Goal: Information Seeking & Learning: Learn about a topic

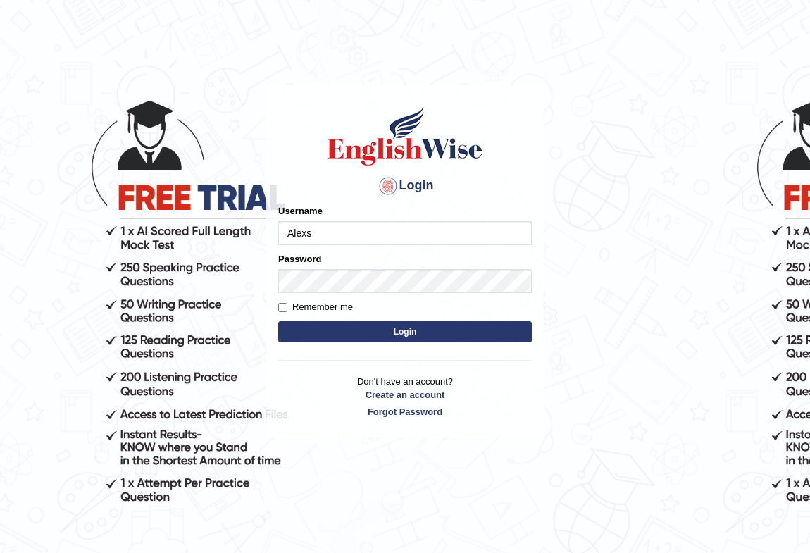
type input "Alexs"
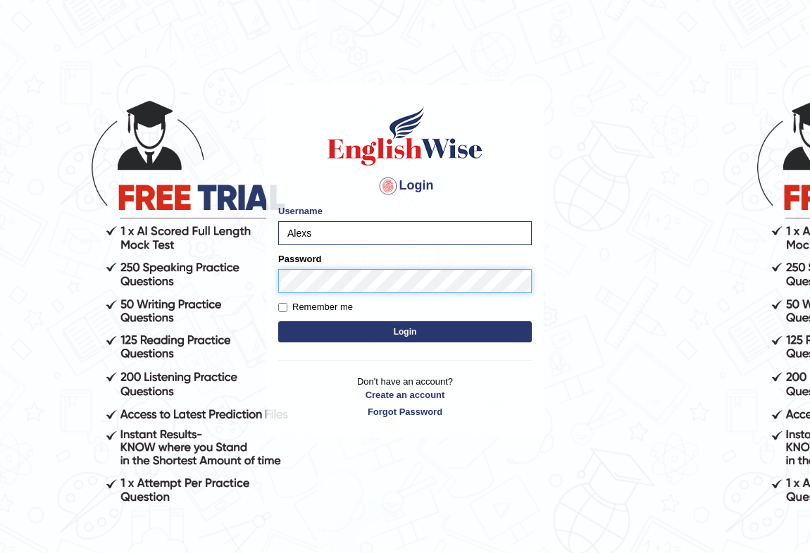
click at [278, 321] on button "Login" at bounding box center [405, 331] width 254 height 21
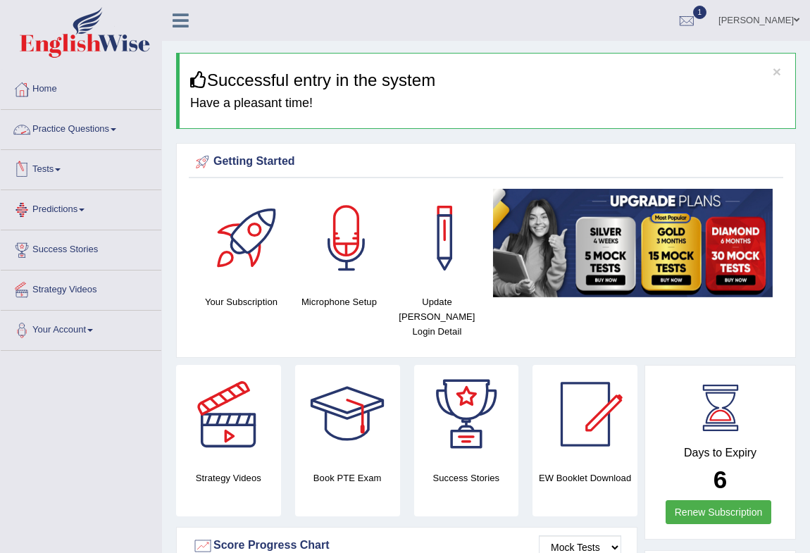
click at [77, 123] on link "Practice Questions" at bounding box center [81, 127] width 161 height 35
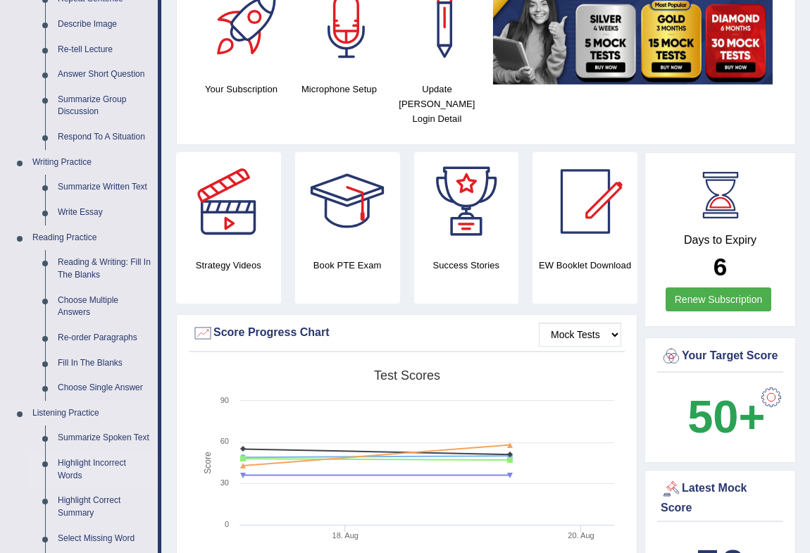
scroll to position [427, 0]
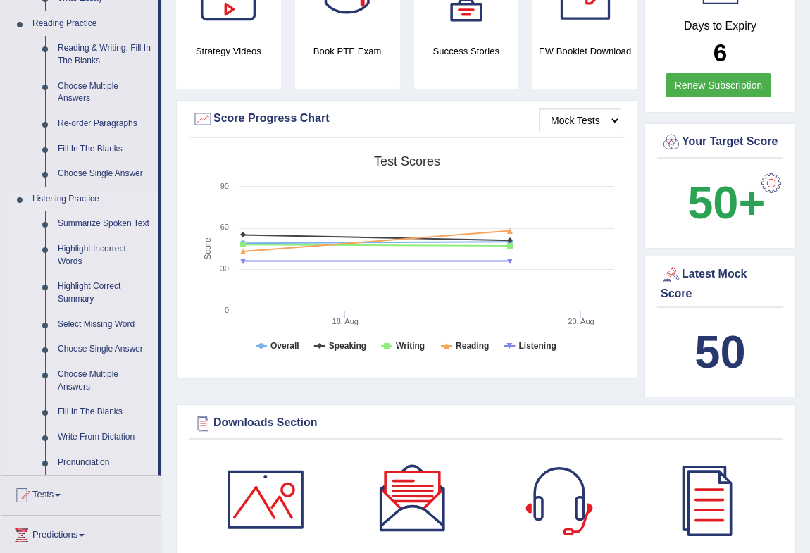
click at [100, 224] on link "Summarize Spoken Text" at bounding box center [104, 223] width 106 height 25
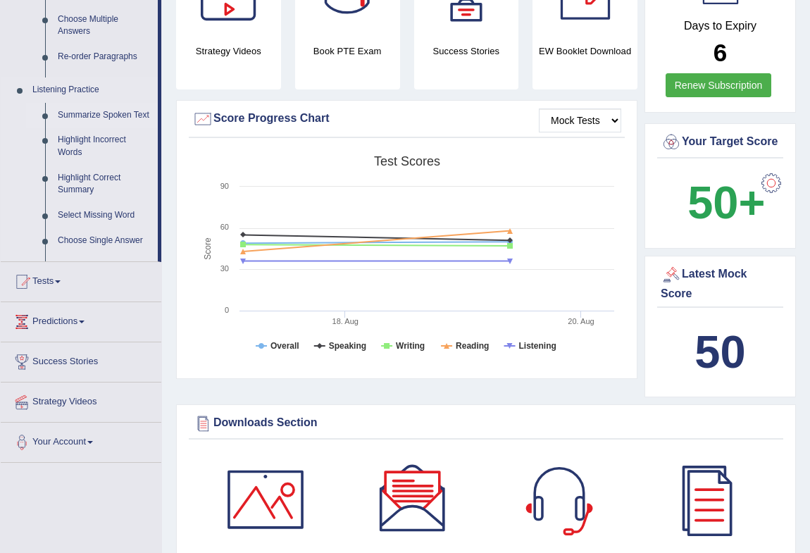
scroll to position [178, 0]
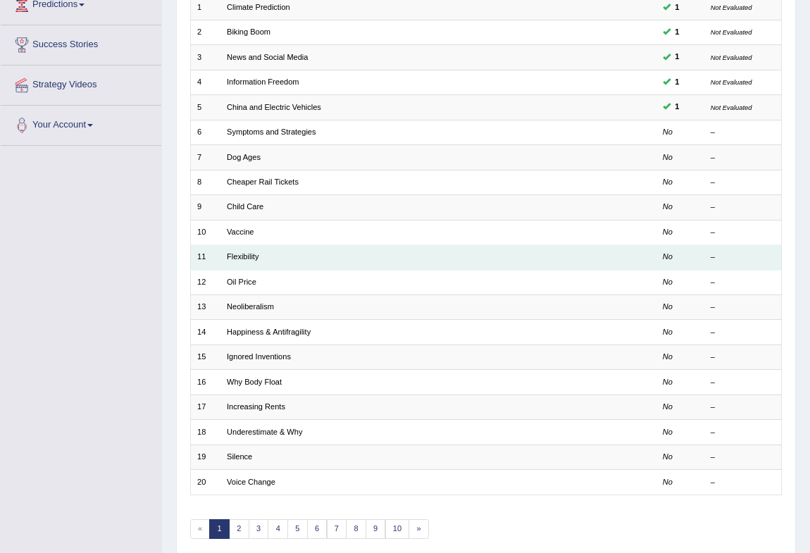
scroll to position [260, 0]
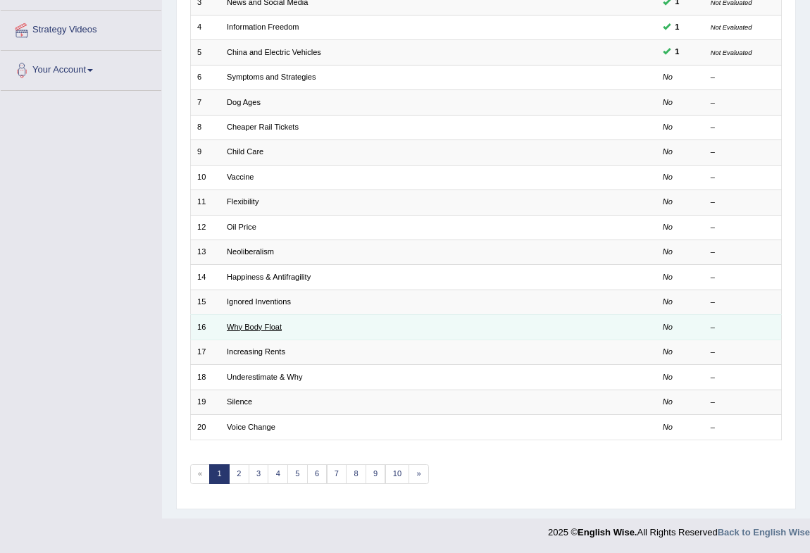
click at [258, 324] on link "Why Body Float" at bounding box center [254, 327] width 55 height 8
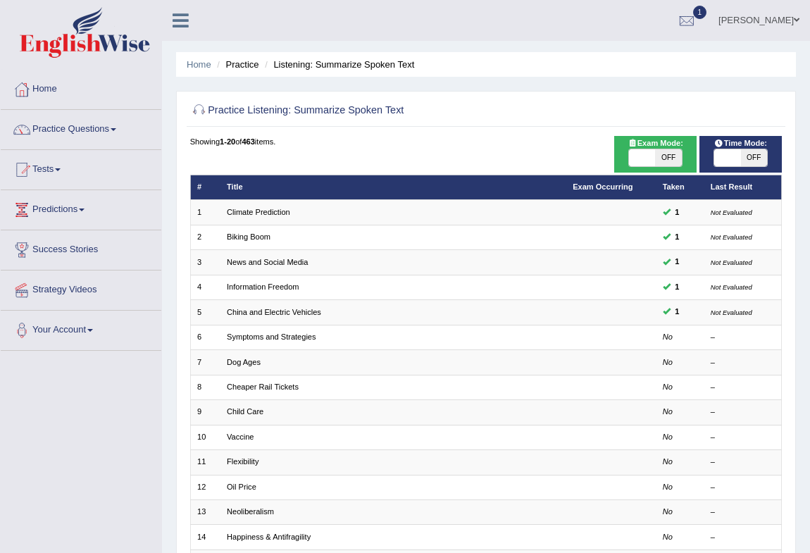
click at [754, 158] on span "OFF" at bounding box center [754, 157] width 26 height 17
checkbox input "true"
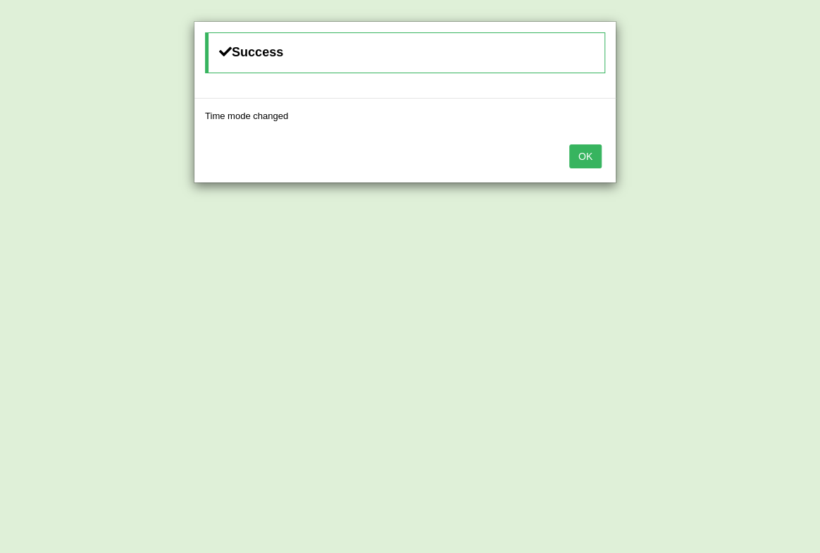
click at [589, 159] on button "OK" at bounding box center [585, 156] width 32 height 24
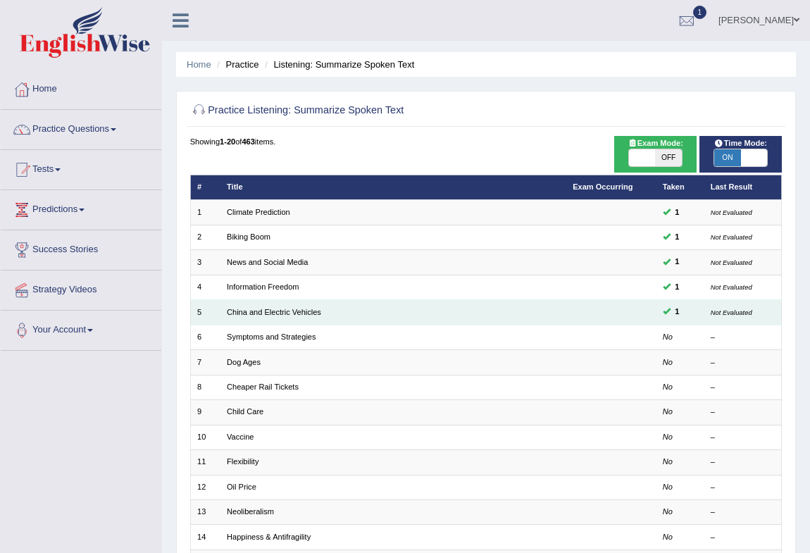
click at [272, 316] on td "China and Electric Vehicles" at bounding box center [394, 312] width 346 height 25
click at [272, 312] on link "China and Electric Vehicles" at bounding box center [274, 312] width 94 height 8
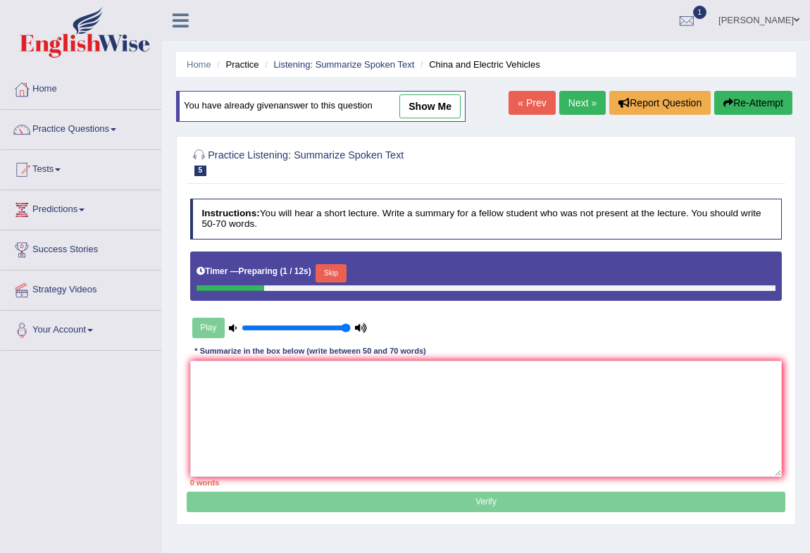
click at [528, 102] on link "« Prev" at bounding box center [532, 103] width 46 height 24
click at [578, 101] on link "Next »" at bounding box center [582, 103] width 46 height 24
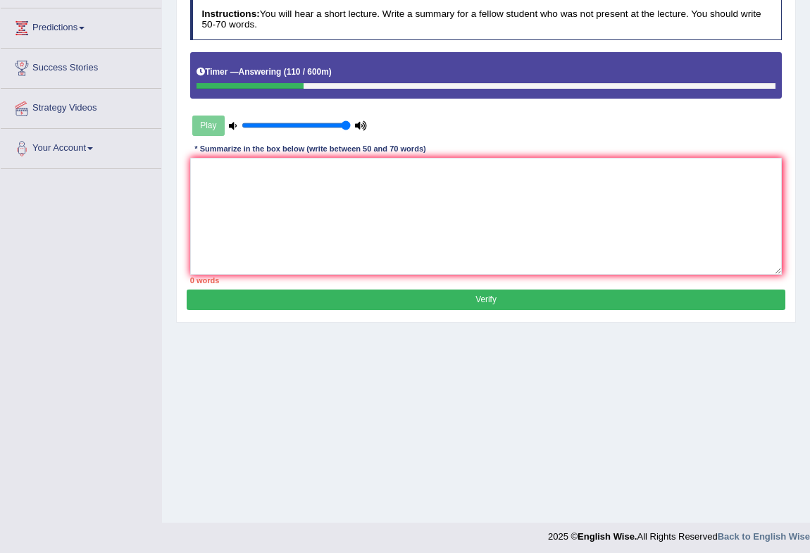
scroll to position [187, 0]
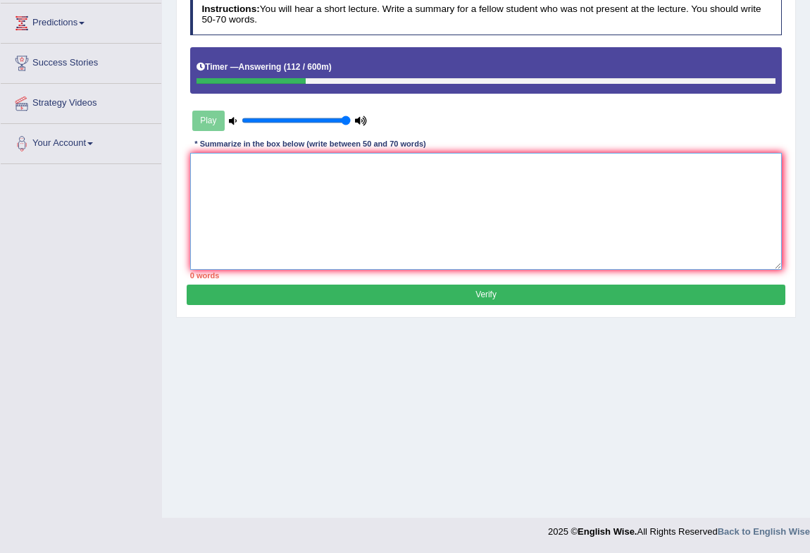
click at [348, 190] on textarea at bounding box center [486, 211] width 593 height 116
type textarea "t"
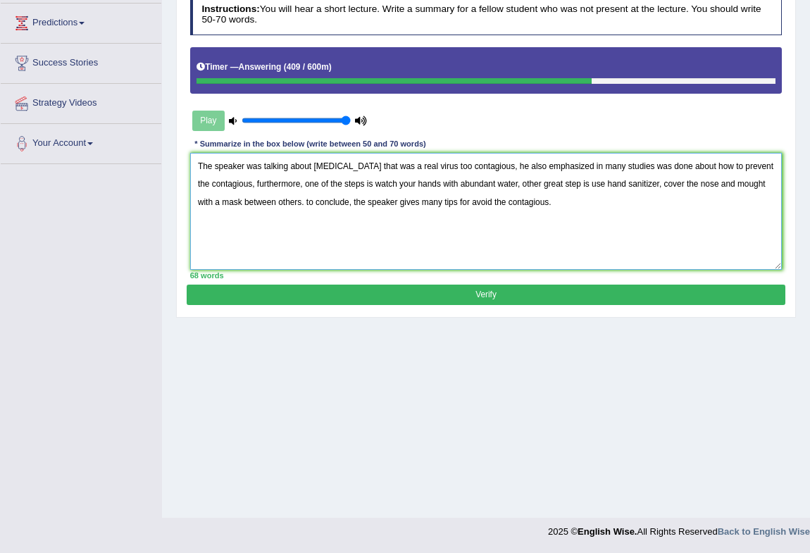
type textarea "The speaker was talking about [MEDICAL_DATA] that was a real virus too contagio…"
click at [466, 290] on button "Verify" at bounding box center [486, 295] width 598 height 20
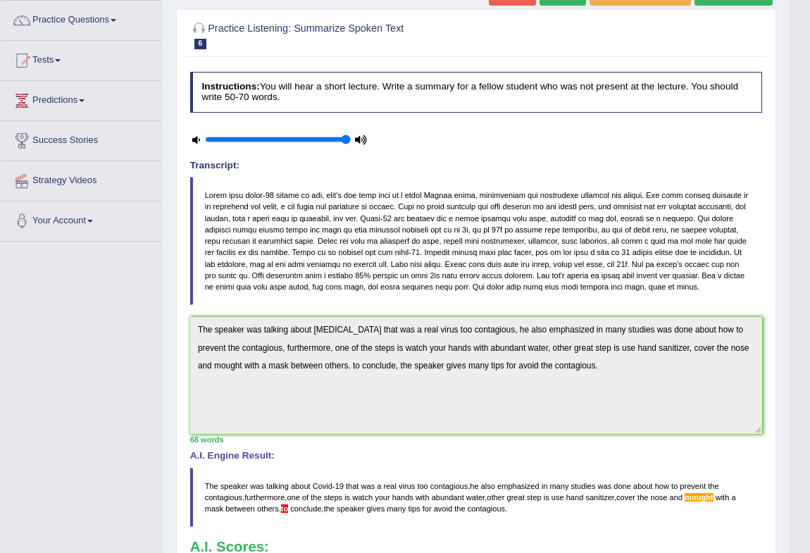
scroll to position [0, 0]
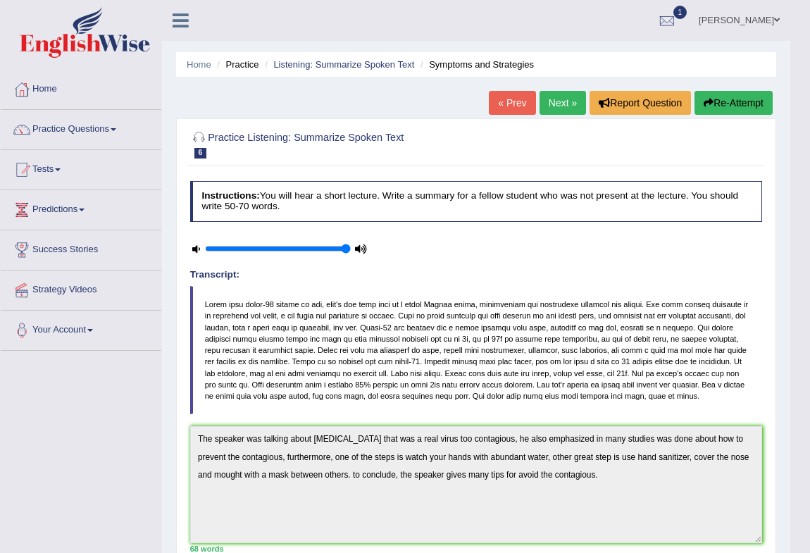
click at [559, 101] on link "Next »" at bounding box center [563, 103] width 46 height 24
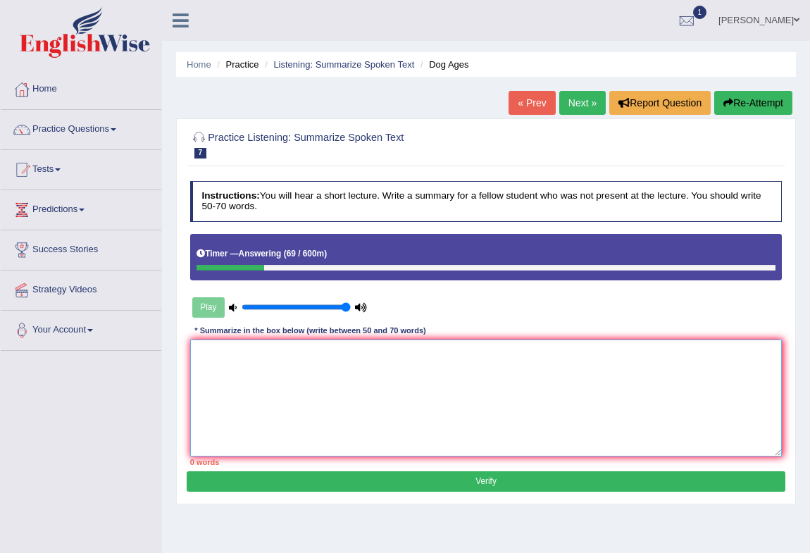
click at [358, 373] on textarea at bounding box center [486, 398] width 593 height 116
drag, startPoint x: 339, startPoint y: 361, endPoint x: 247, endPoint y: 356, distance: 92.4
click at [247, 356] on textarea "The speaker gives an overview" at bounding box center [486, 398] width 593 height 116
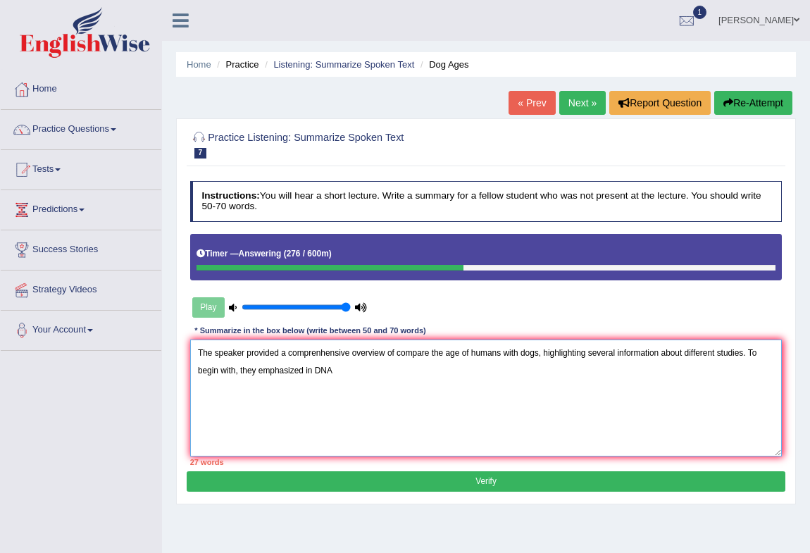
click at [352, 373] on textarea "The speaker provided a comprenhensive overview of compare the age of humans wit…" at bounding box center [486, 398] width 593 height 116
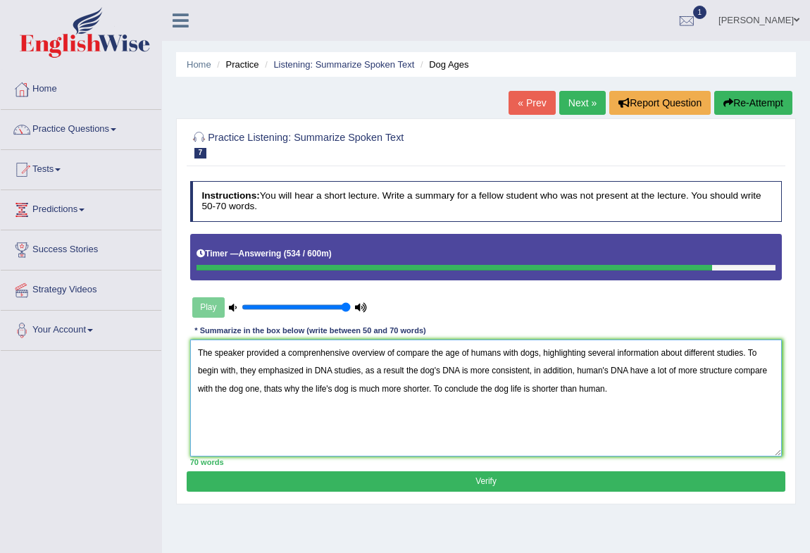
type textarea "The speaker provided a comprenhensive overview of compare the age of humans wit…"
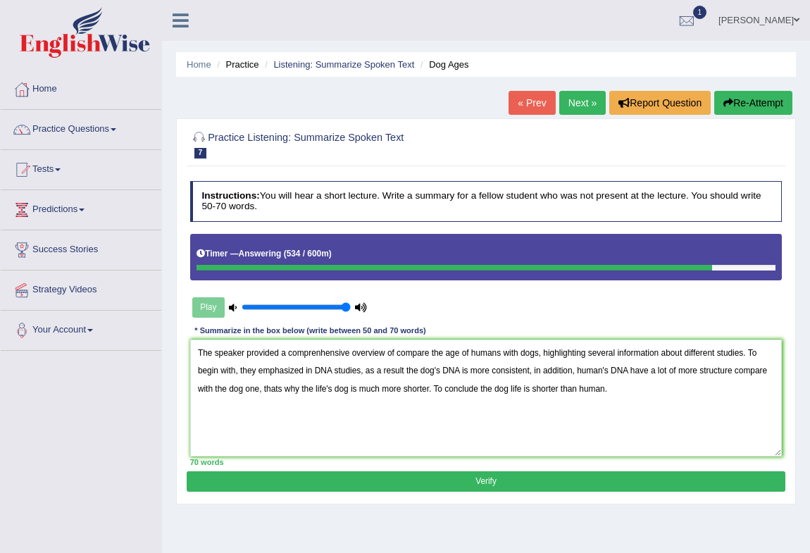
click at [620, 481] on button "Verify" at bounding box center [486, 481] width 598 height 20
